Goal: Information Seeking & Learning: Compare options

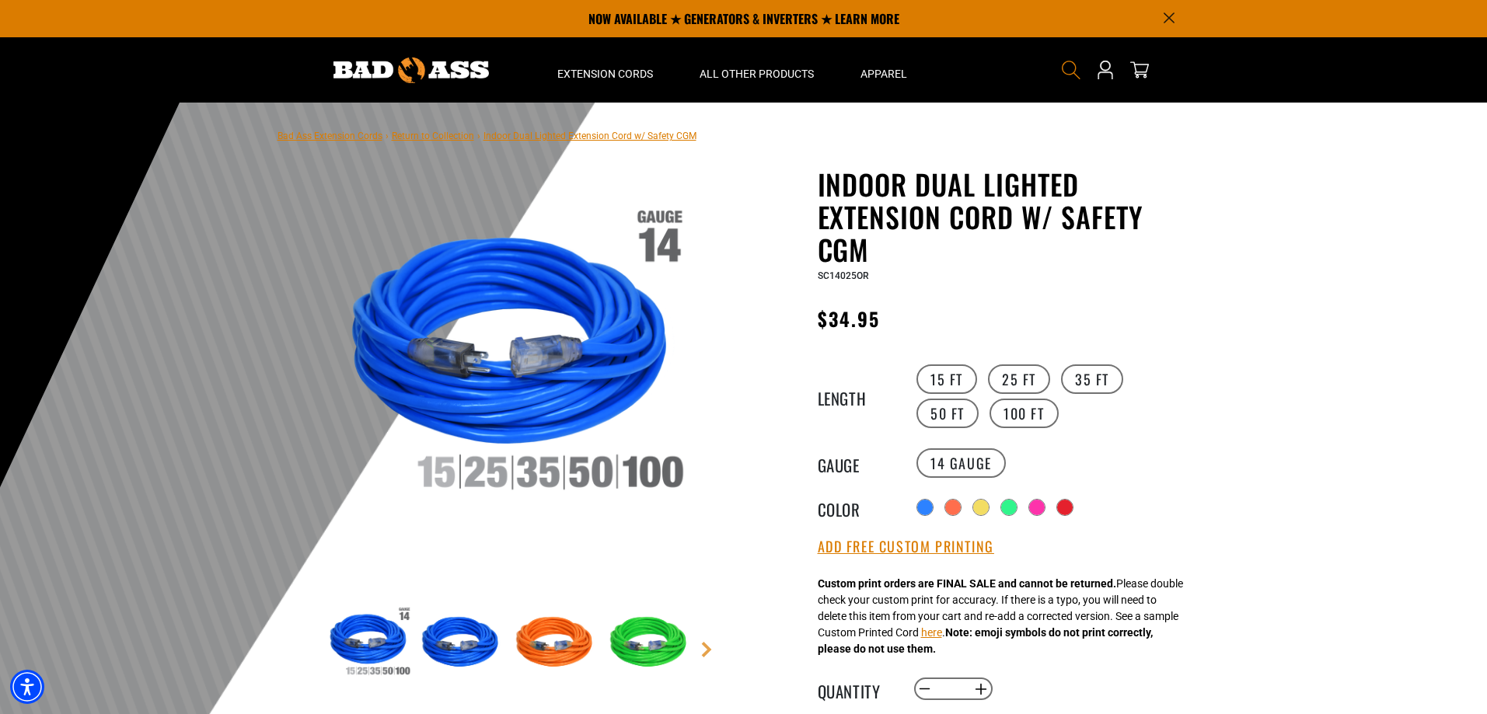
click at [1071, 72] on icon "Search" at bounding box center [1071, 70] width 20 height 20
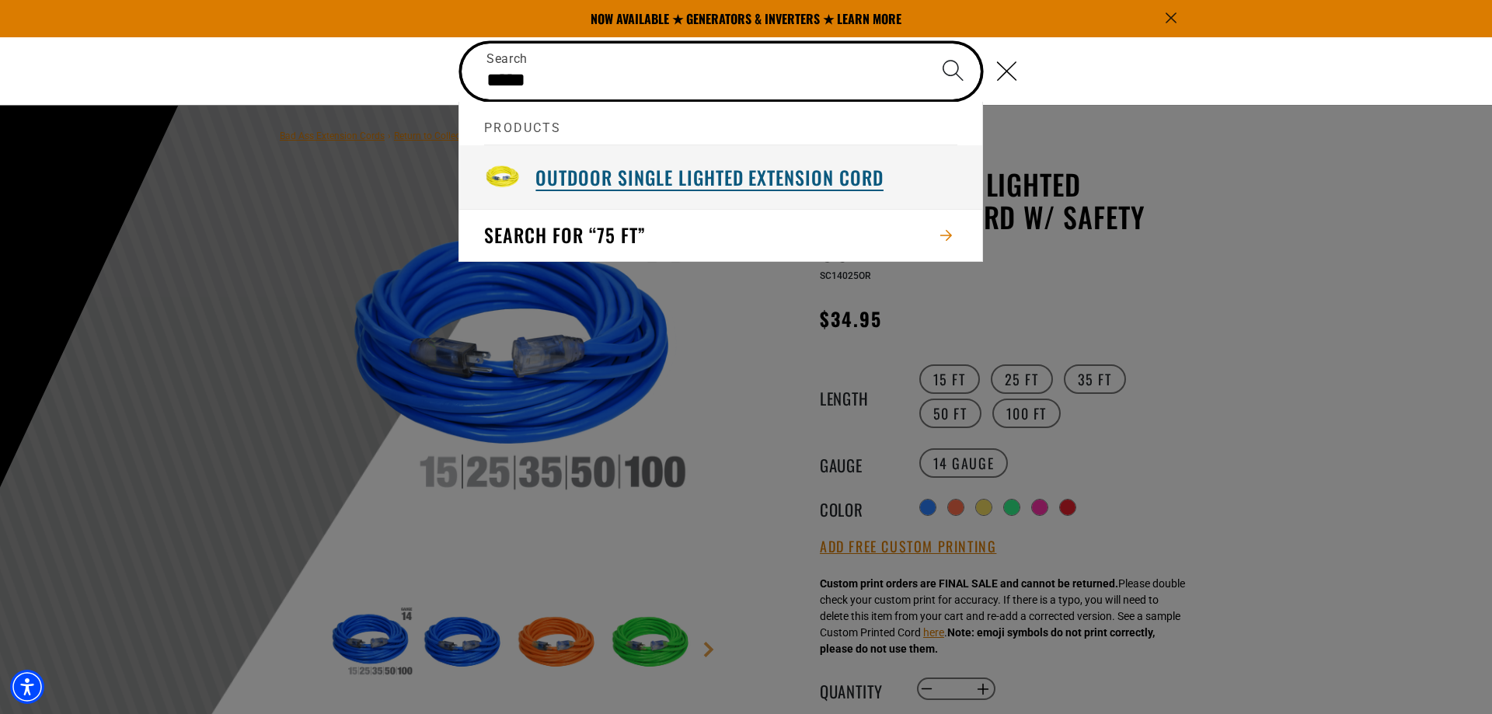
type input "*****"
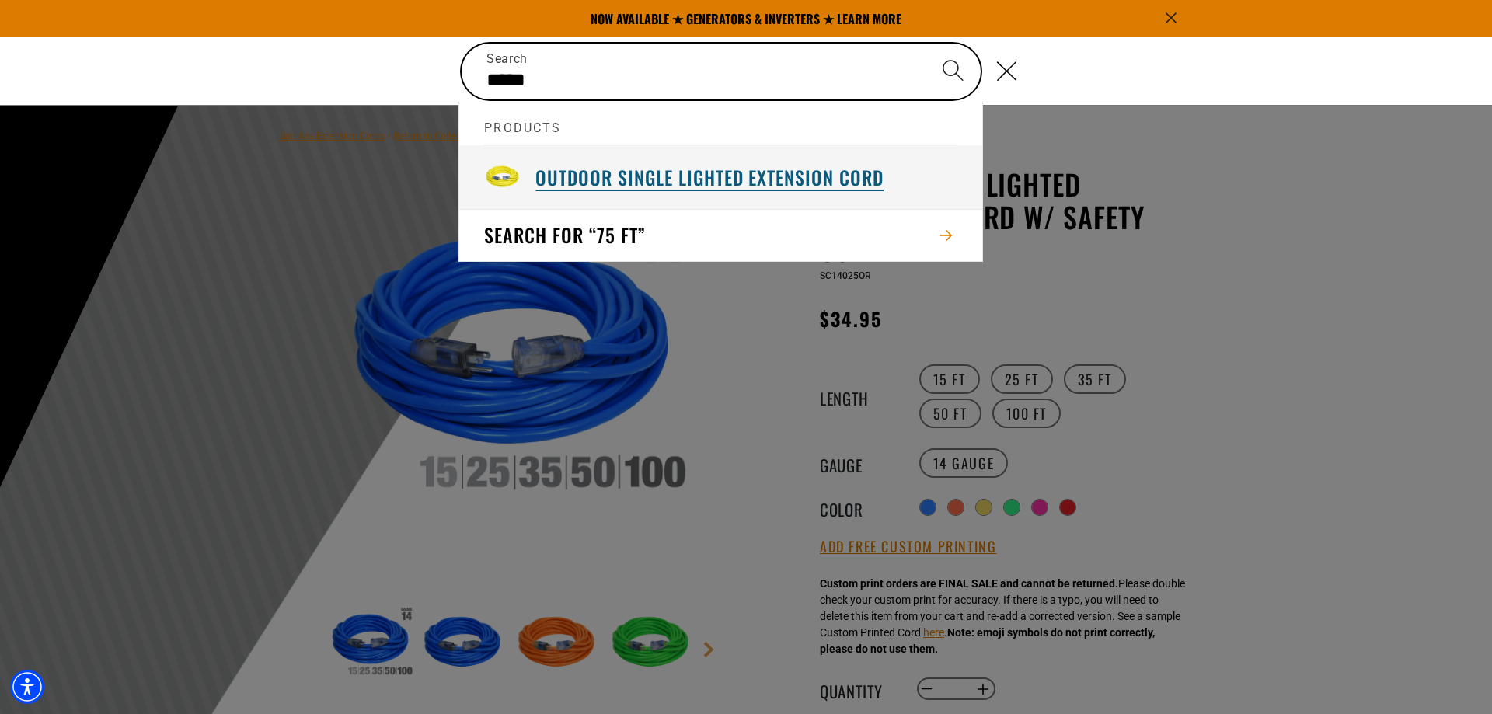
click at [758, 180] on h3 "Outdoor Single Lighted Extension Cord" at bounding box center [710, 178] width 348 height 24
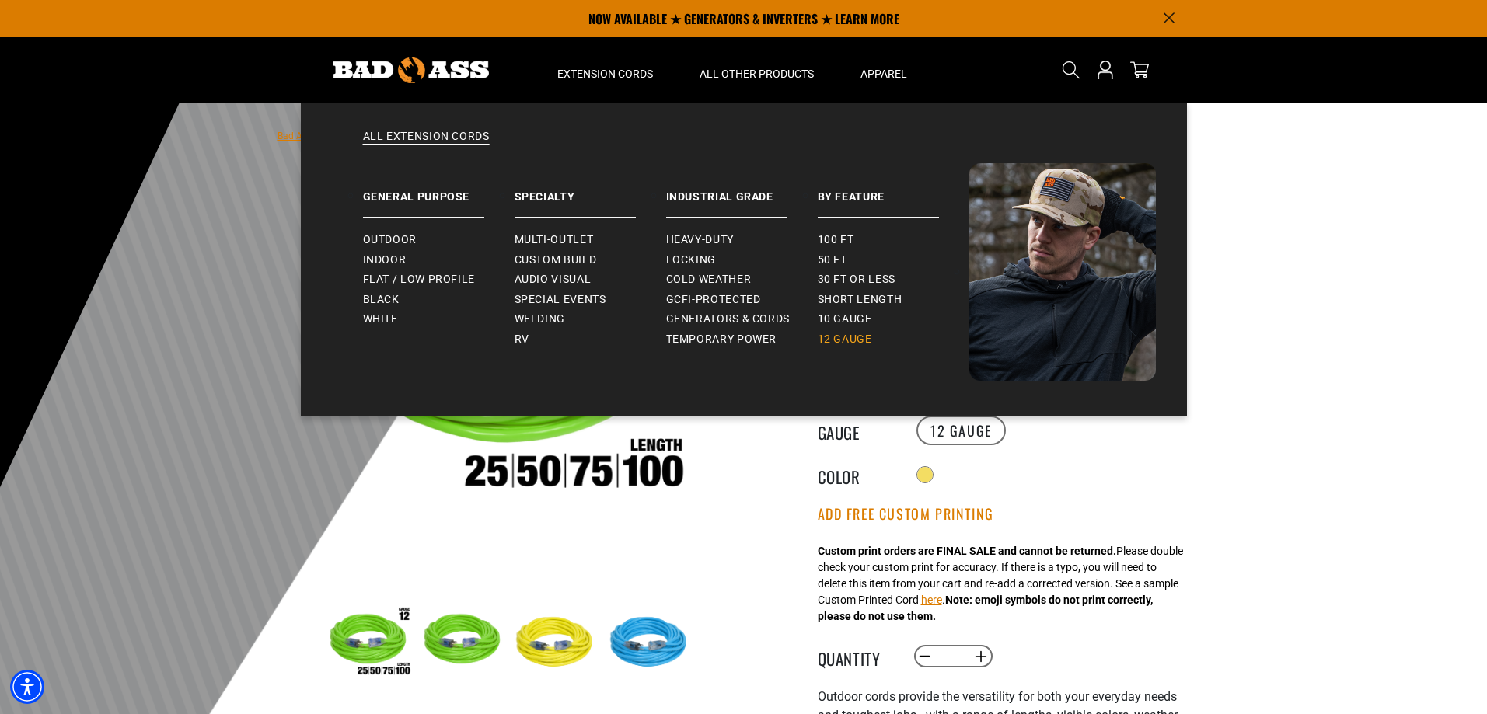
click at [834, 333] on span "12 gauge" at bounding box center [845, 340] width 54 height 14
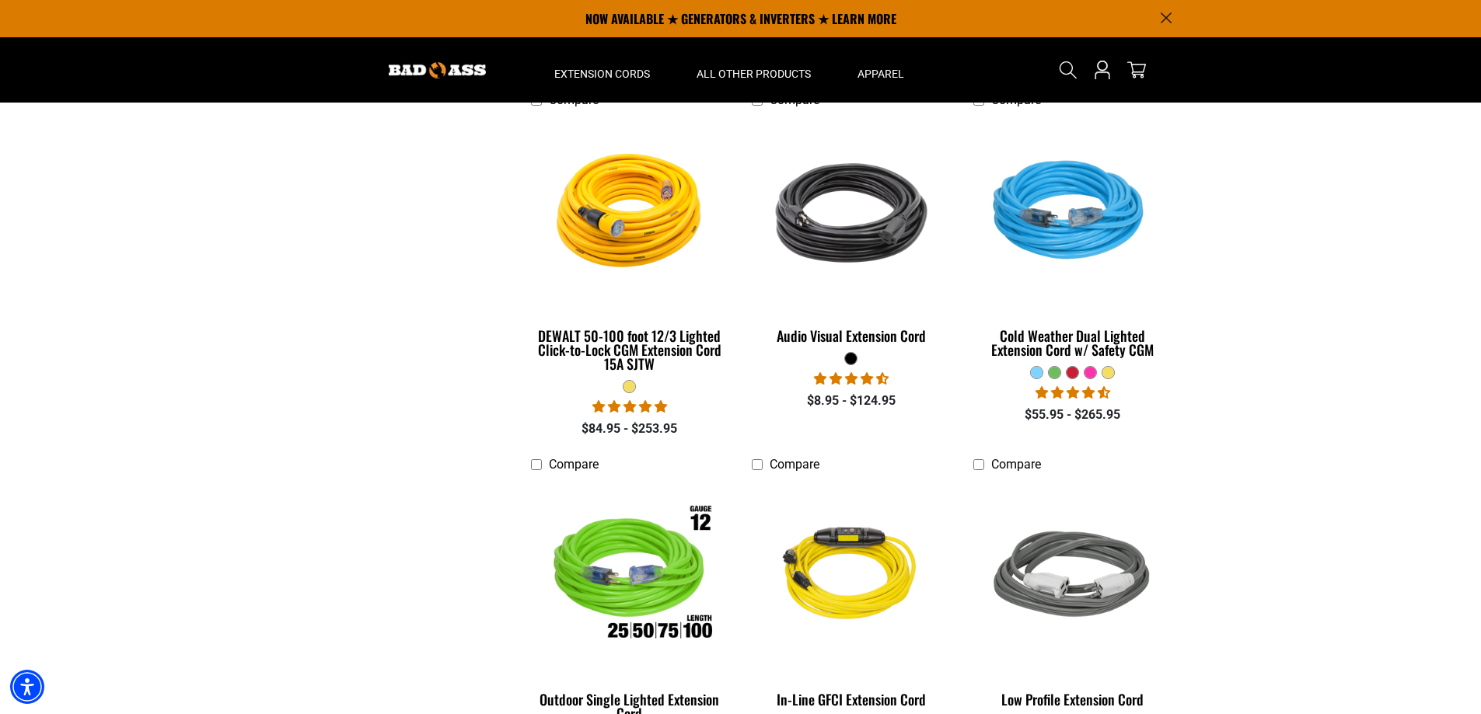
scroll to position [477, 0]
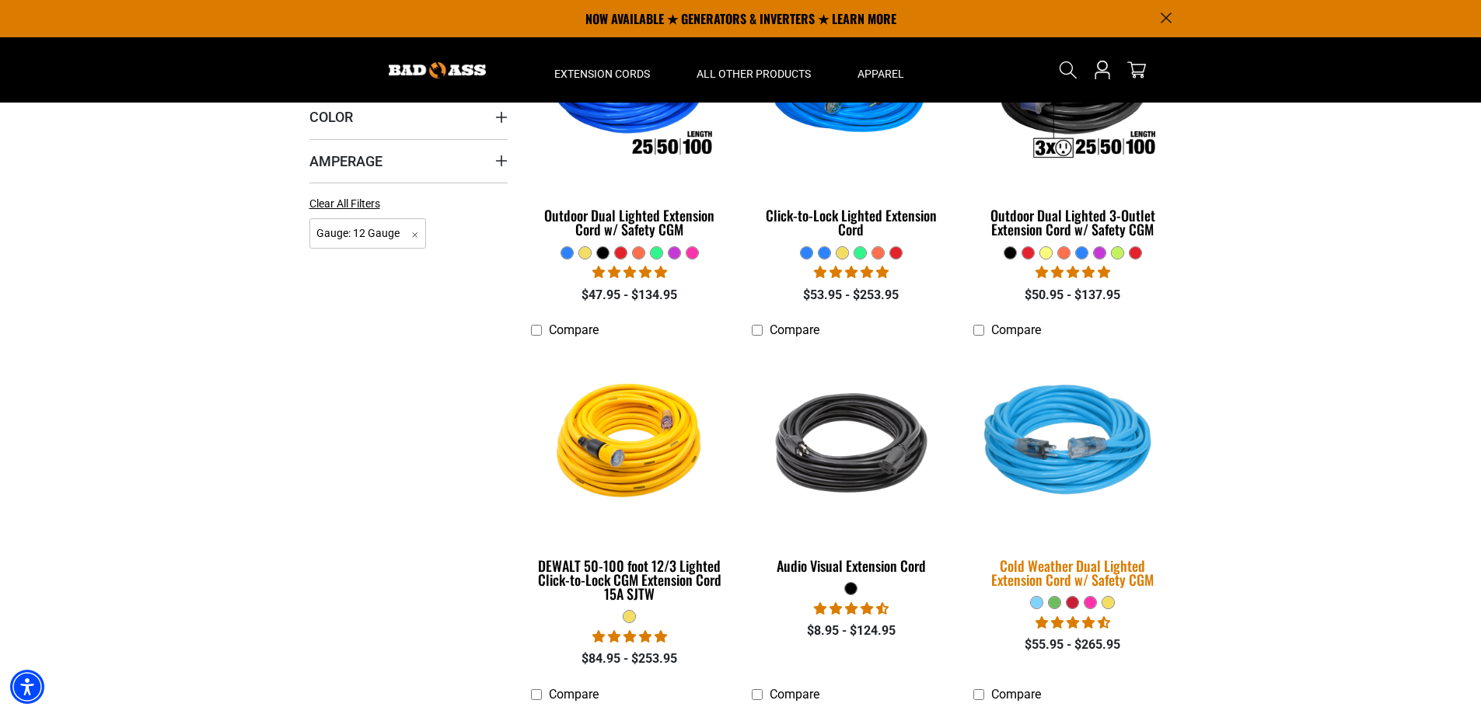
click at [1071, 449] on img at bounding box center [1073, 443] width 218 height 199
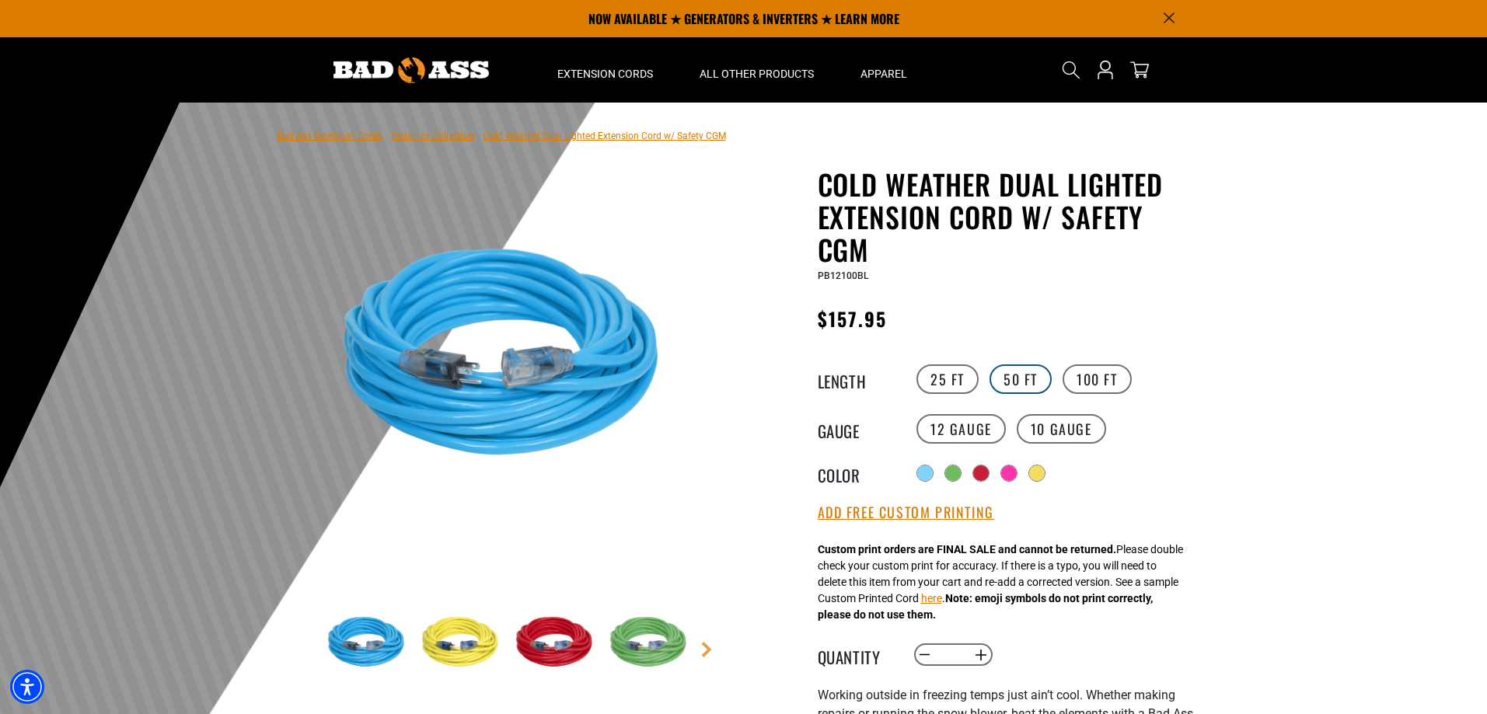
click at [1021, 379] on label "50 FT" at bounding box center [1021, 380] width 62 height 30
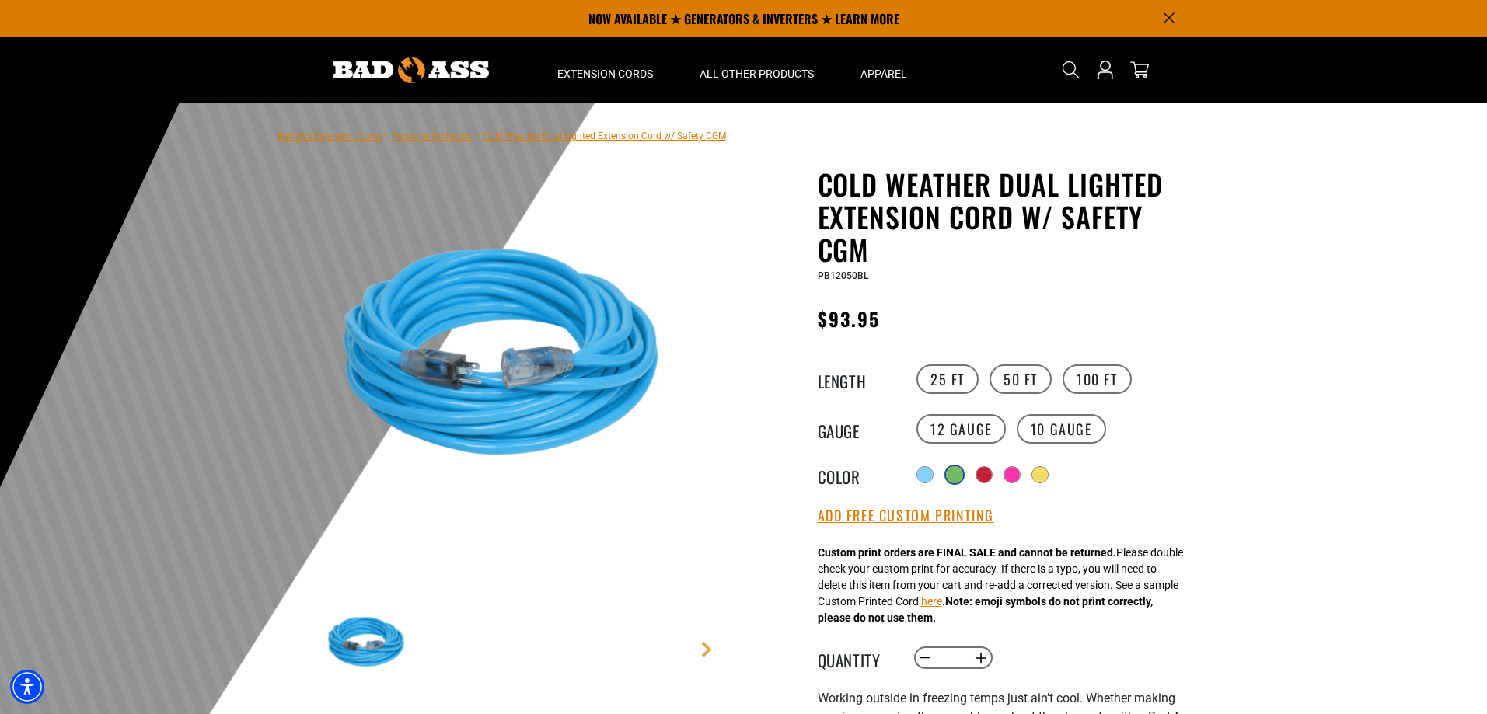
click at [955, 476] on div at bounding box center [955, 475] width 16 height 16
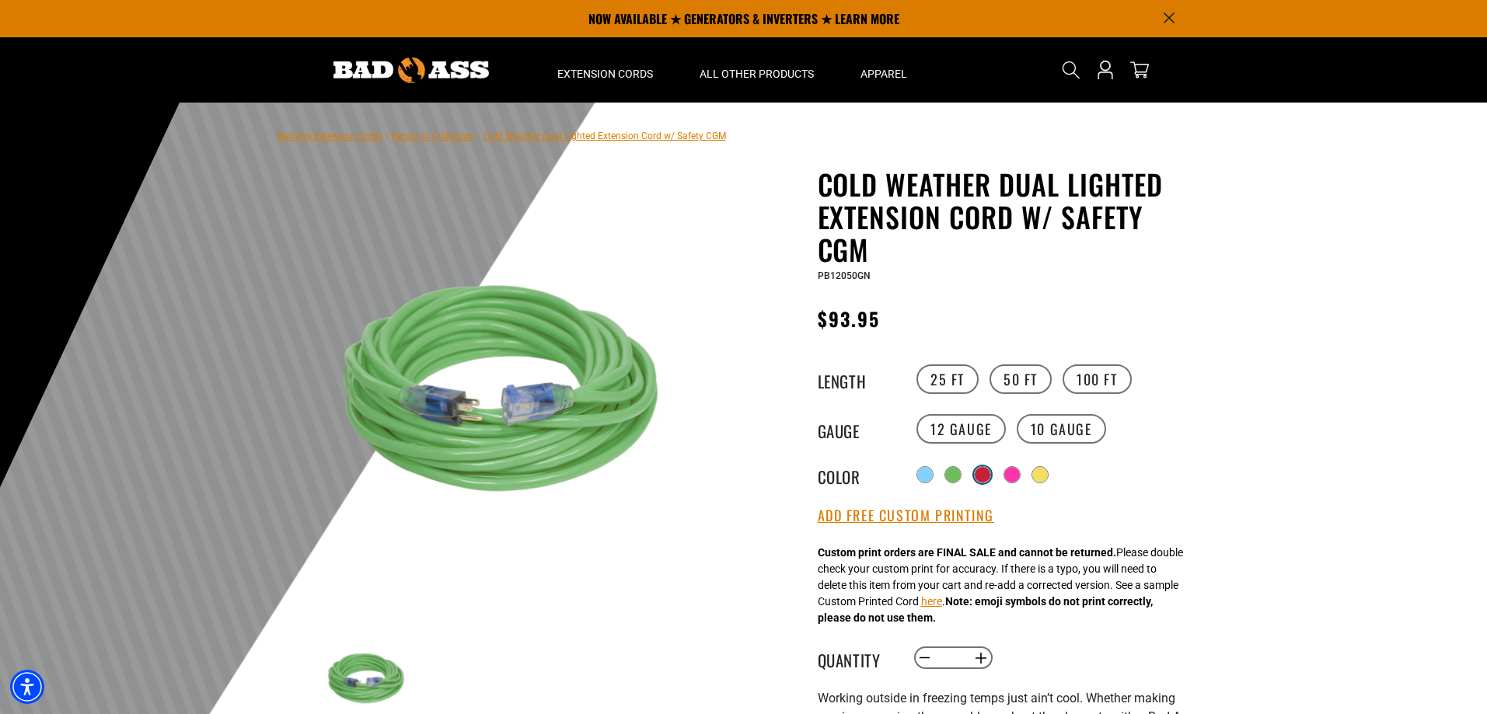
click at [985, 477] on div at bounding box center [983, 475] width 16 height 16
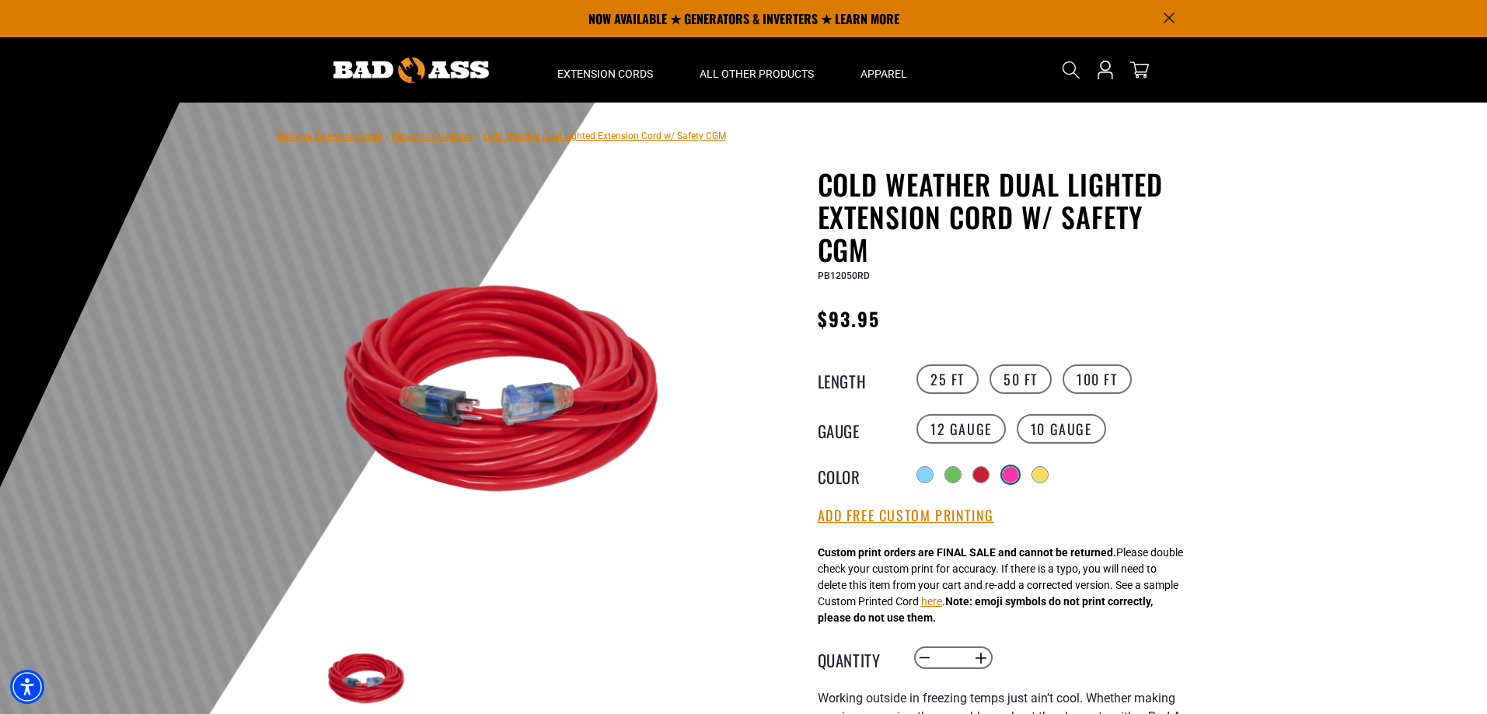
click at [1012, 479] on div at bounding box center [1011, 475] width 16 height 16
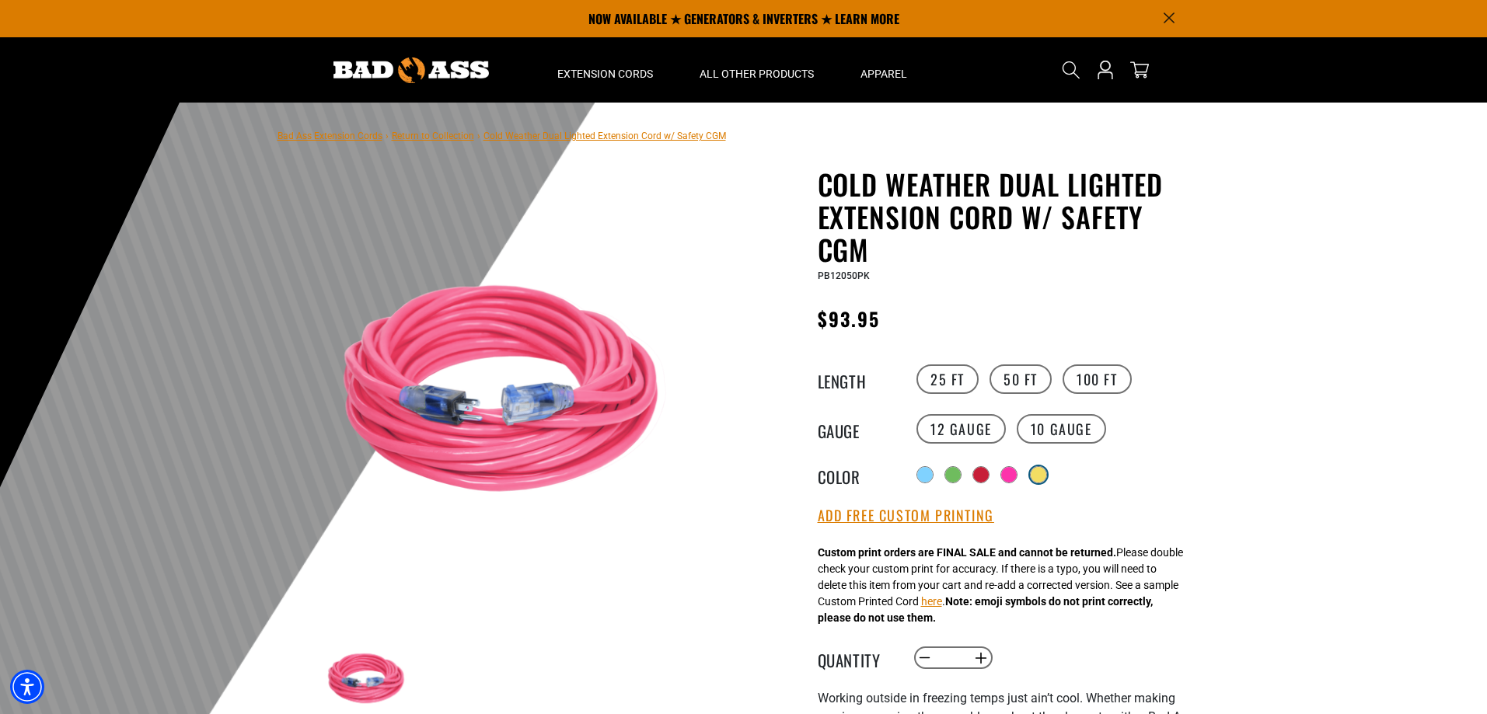
click at [1042, 476] on div at bounding box center [1039, 475] width 16 height 16
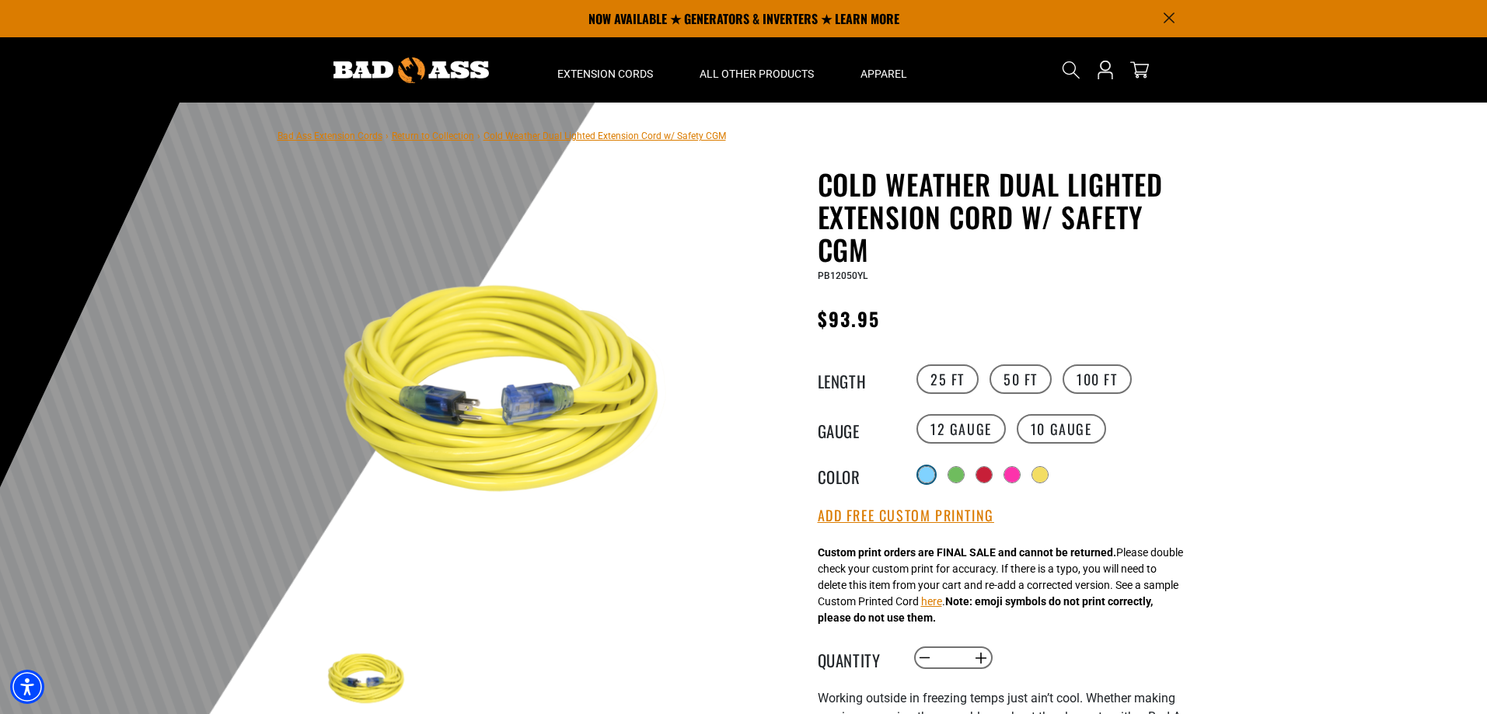
click at [922, 474] on div at bounding box center [927, 475] width 16 height 16
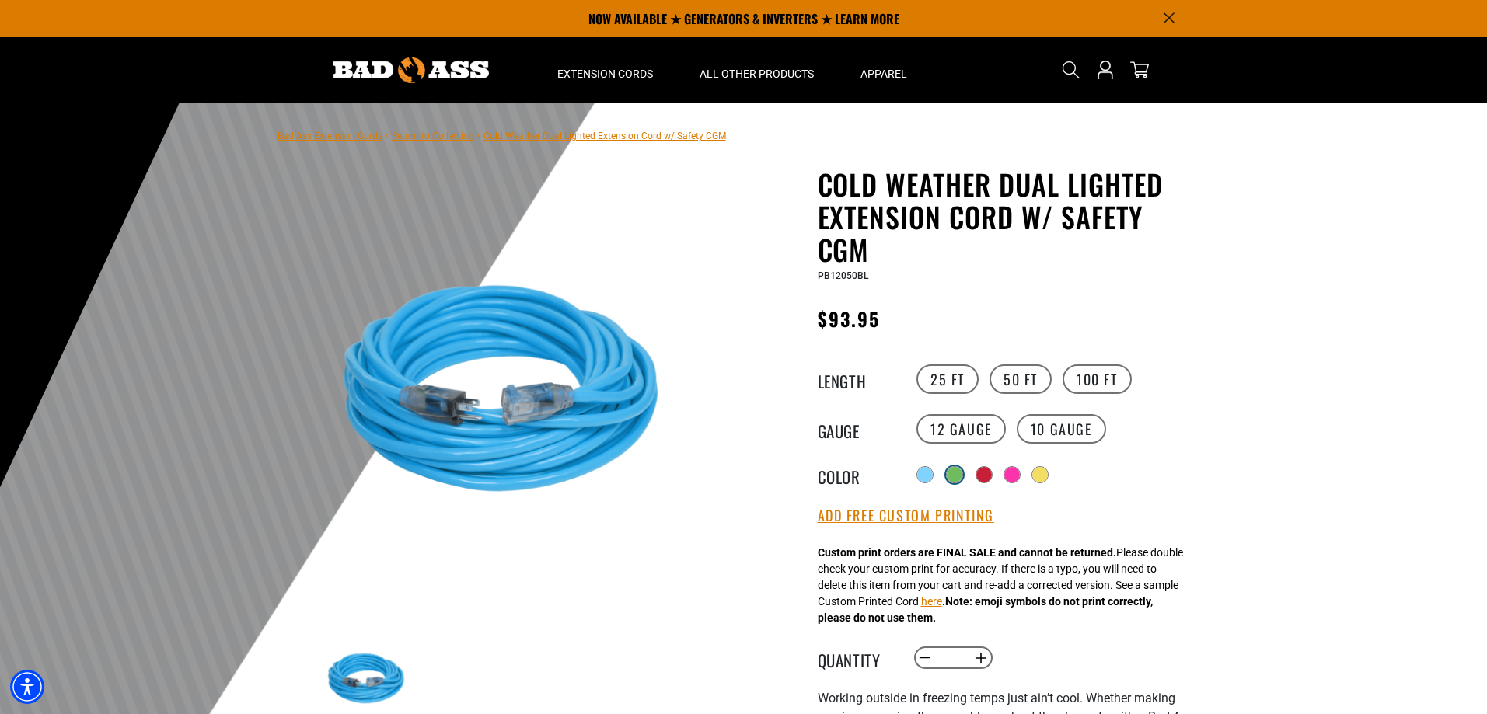
click at [961, 476] on div at bounding box center [955, 475] width 16 height 16
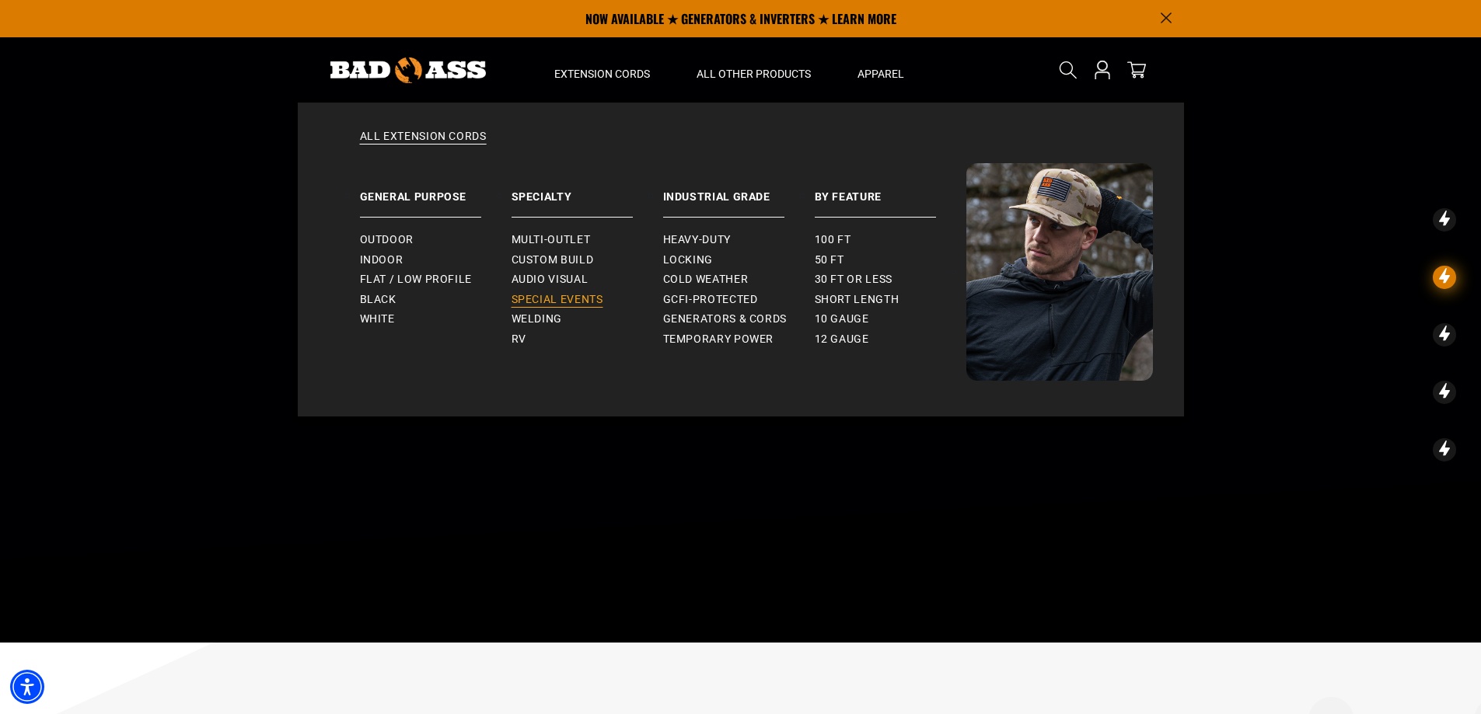
click at [542, 302] on span "Special Events" at bounding box center [557, 300] width 92 height 14
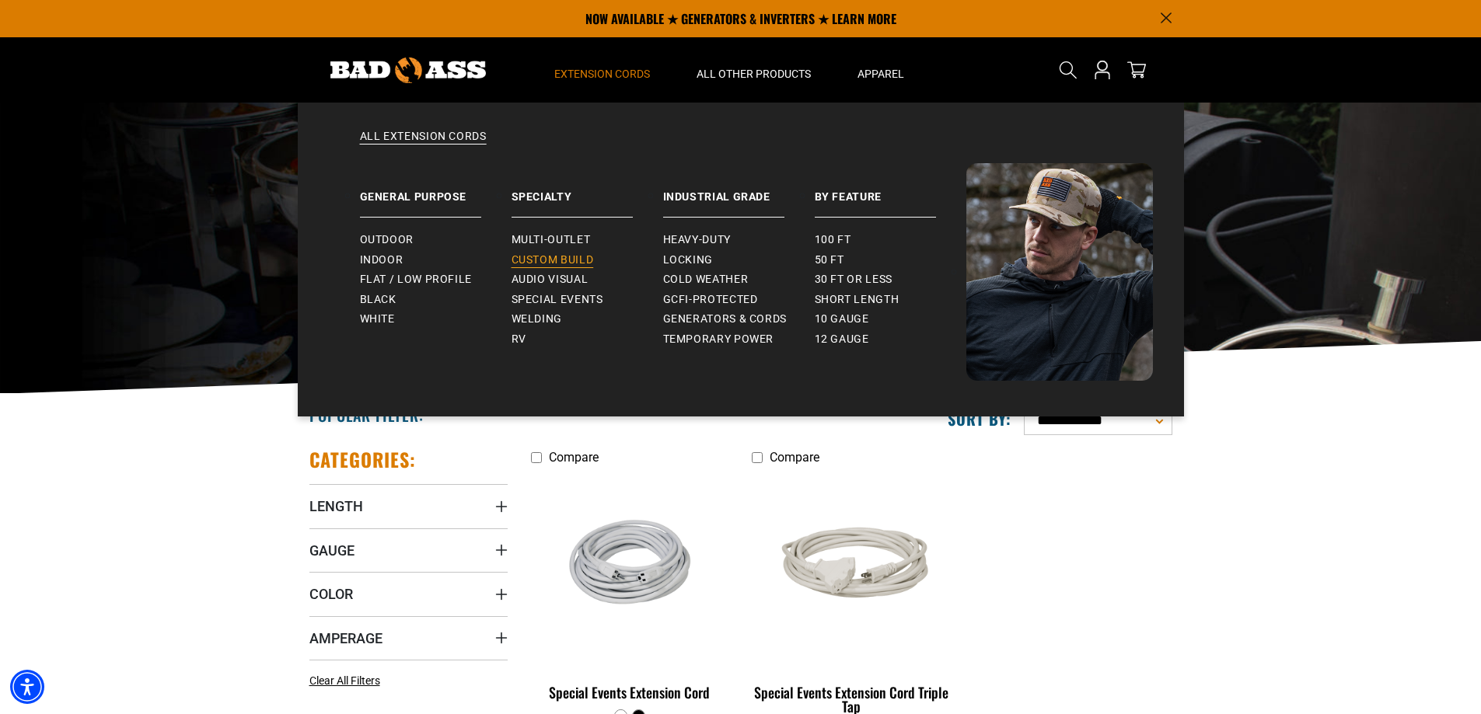
click at [561, 258] on span "Custom Build" at bounding box center [552, 260] width 82 height 14
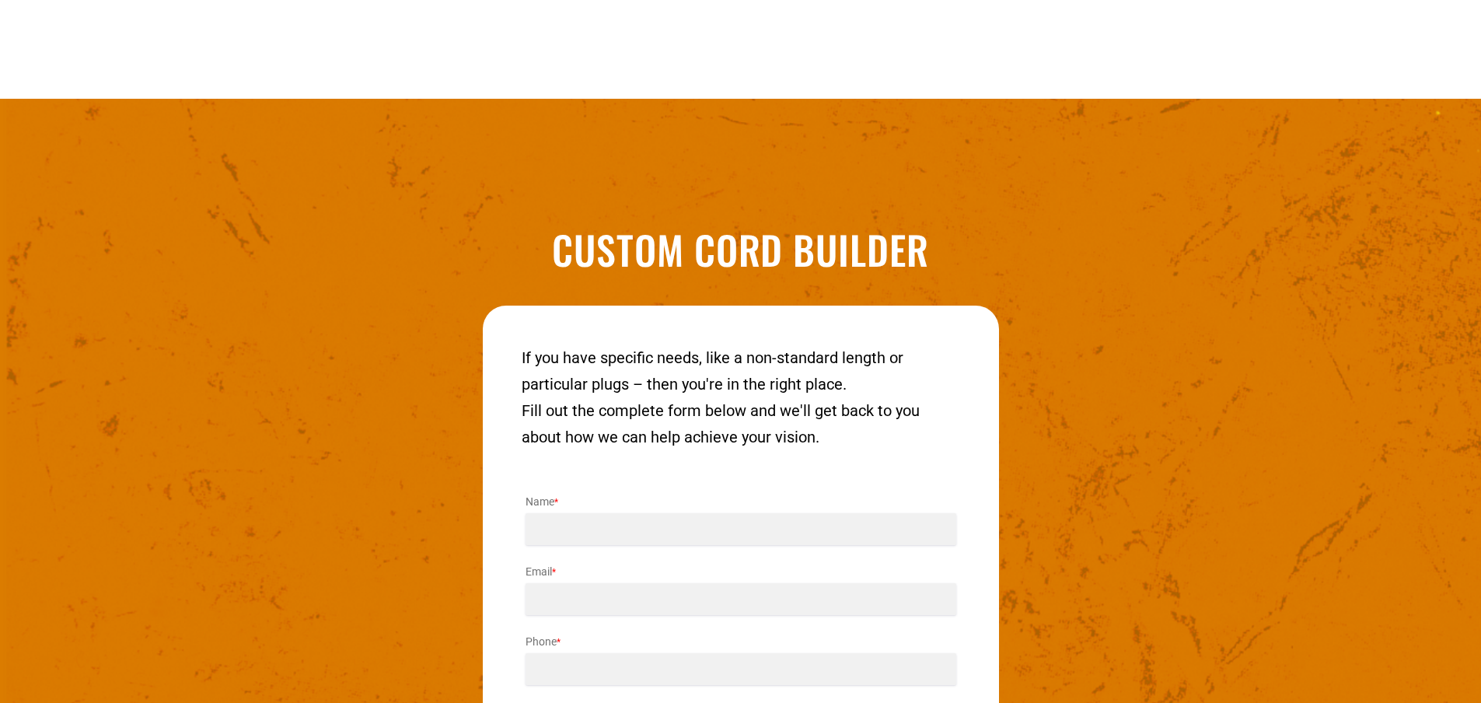
scroll to position [1929, 0]
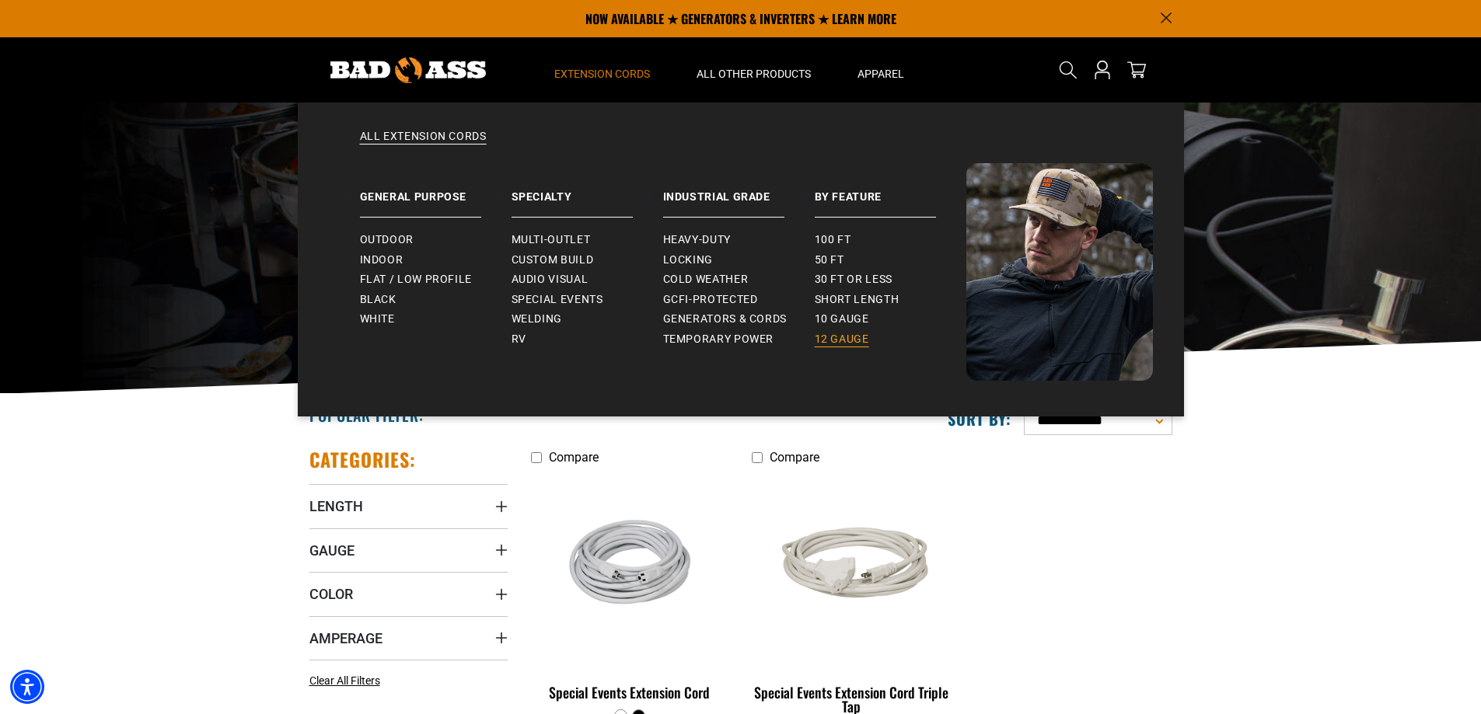
click at [843, 337] on span "12 gauge" at bounding box center [842, 340] width 54 height 14
